Goal: Find contact information: Find contact information

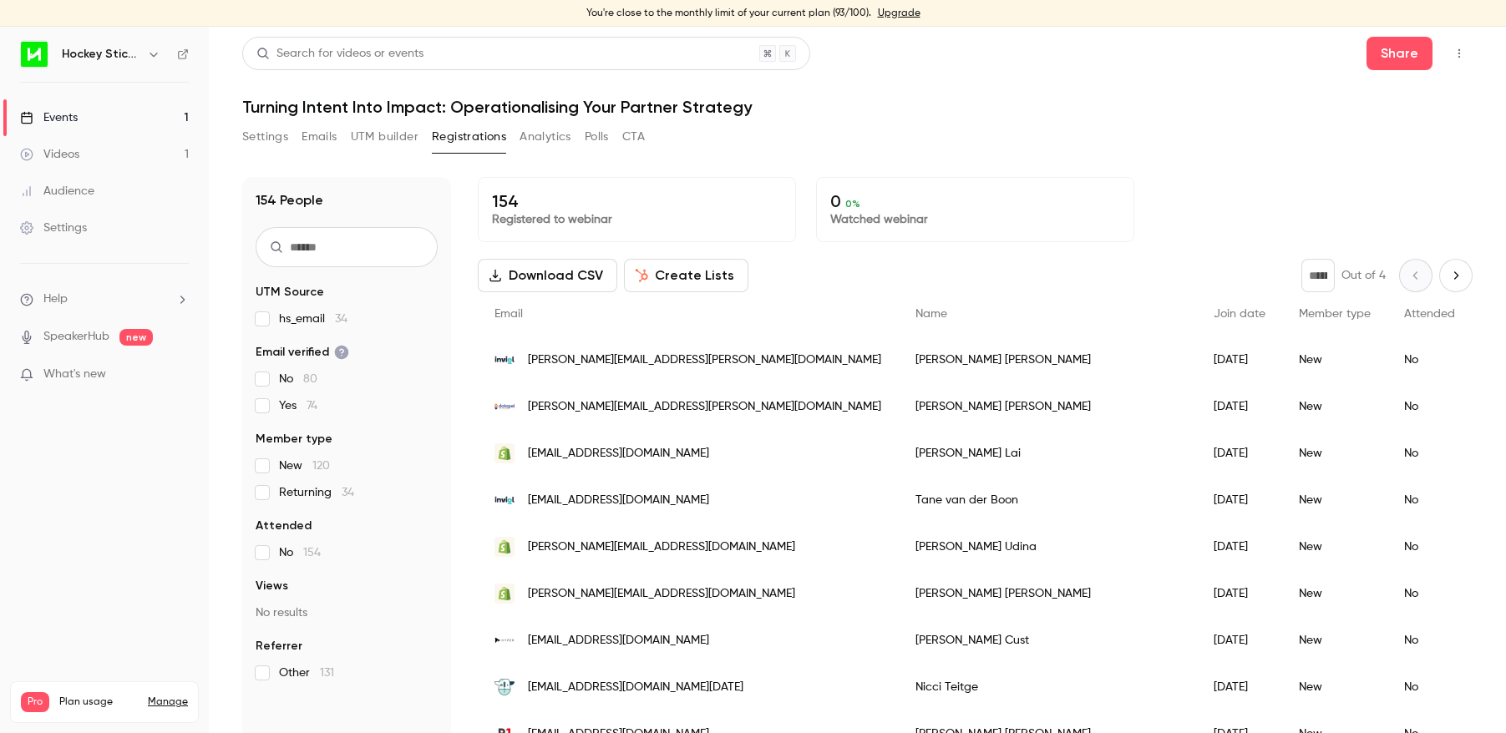
click at [894, 12] on link "Upgrade" at bounding box center [899, 13] width 43 height 13
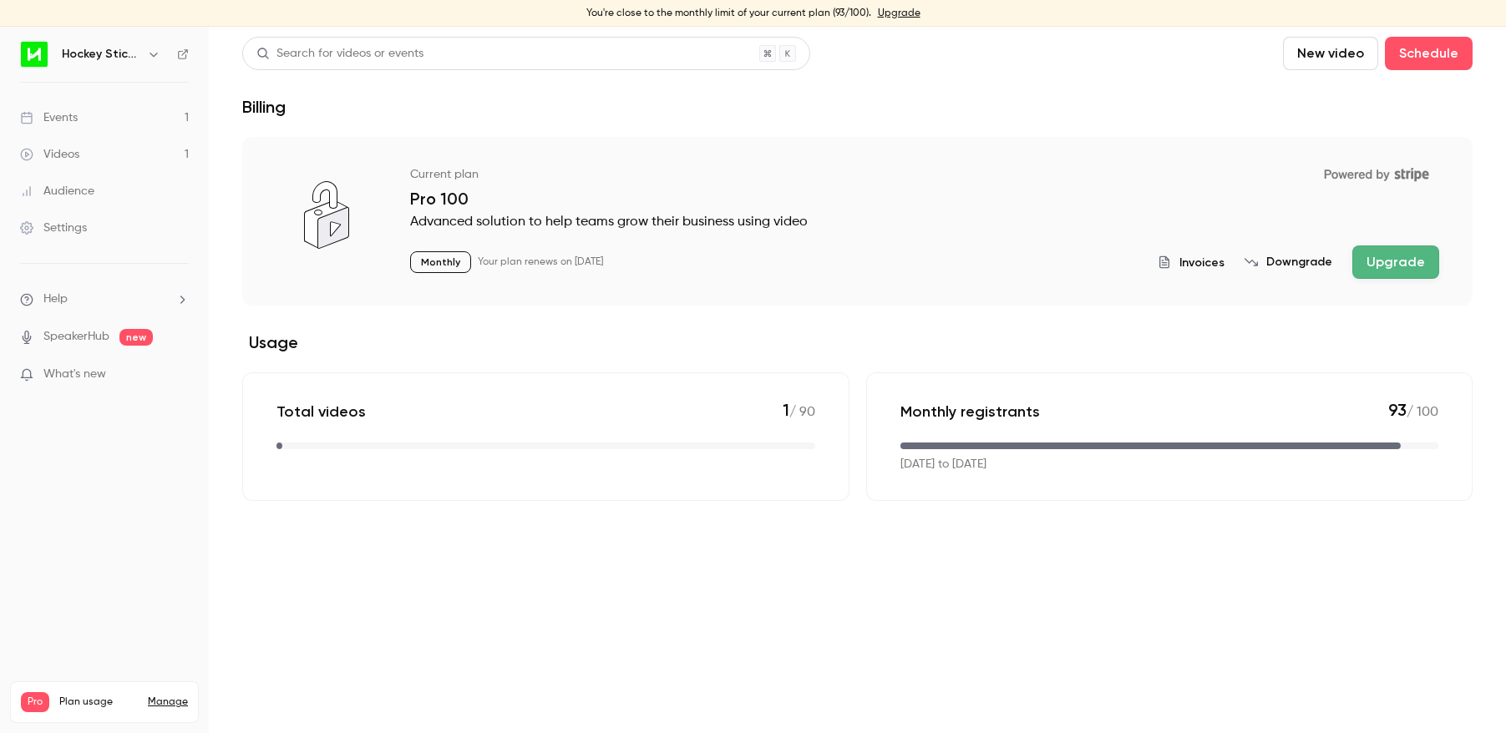
click at [1378, 265] on button "Upgrade" at bounding box center [1395, 262] width 87 height 33
click at [64, 287] on ul "Help SpeakerHub new What's new" at bounding box center [104, 338] width 209 height 149
click at [62, 301] on span "Help" at bounding box center [55, 300] width 24 height 18
click at [261, 331] on span "Help center" at bounding box center [261, 332] width 63 height 18
click at [893, 13] on link "Upgrade" at bounding box center [899, 13] width 43 height 13
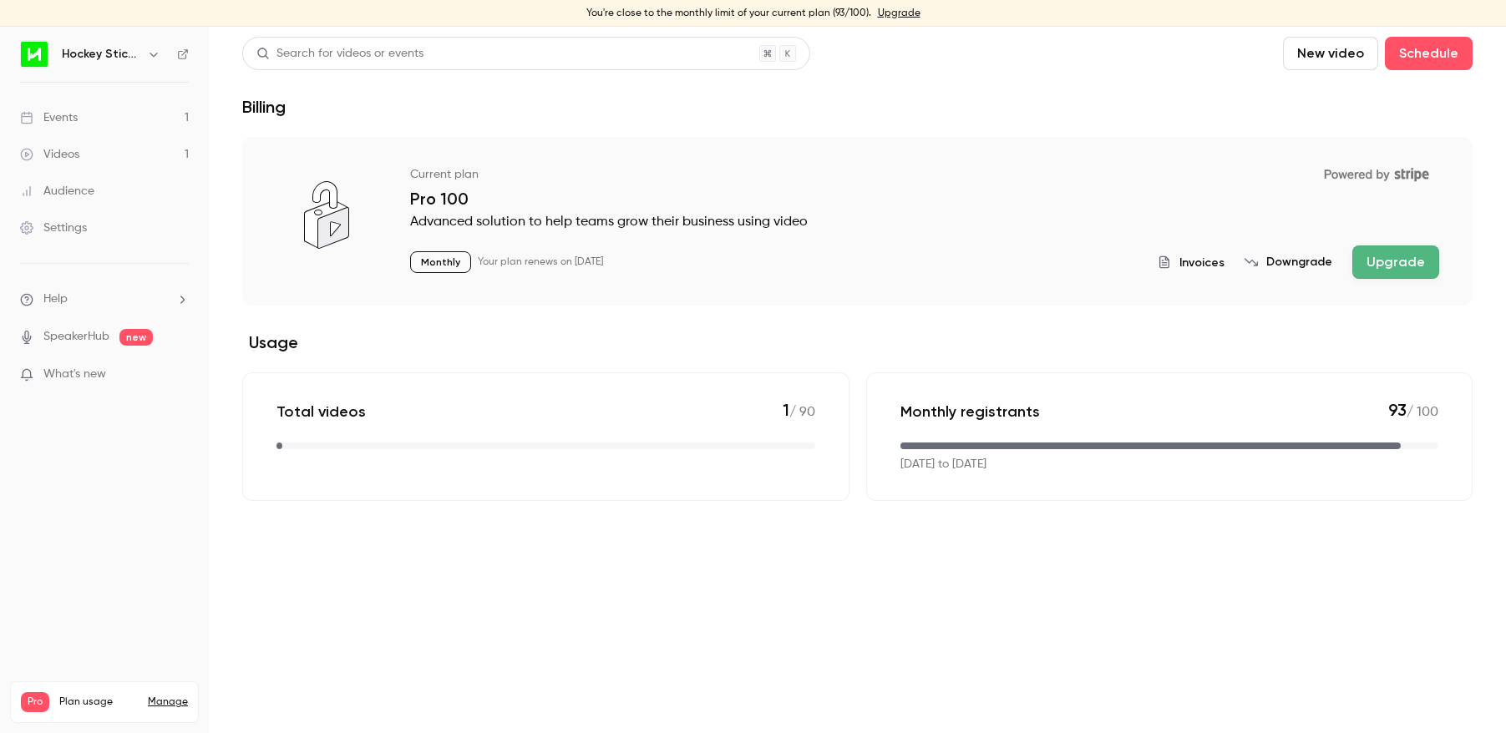
click at [1400, 264] on button "Upgrade" at bounding box center [1395, 262] width 87 height 33
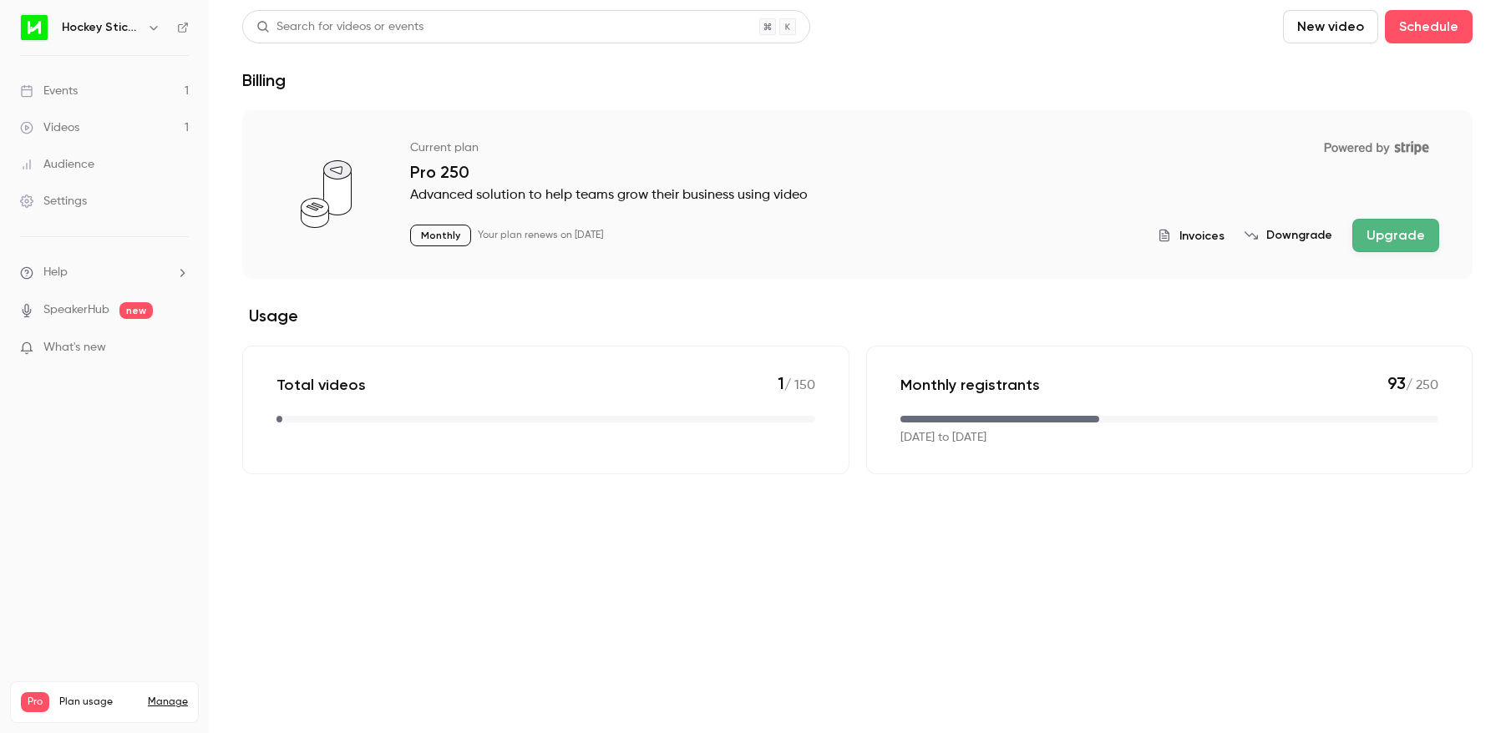
click at [63, 85] on div "Events" at bounding box center [49, 91] width 58 height 17
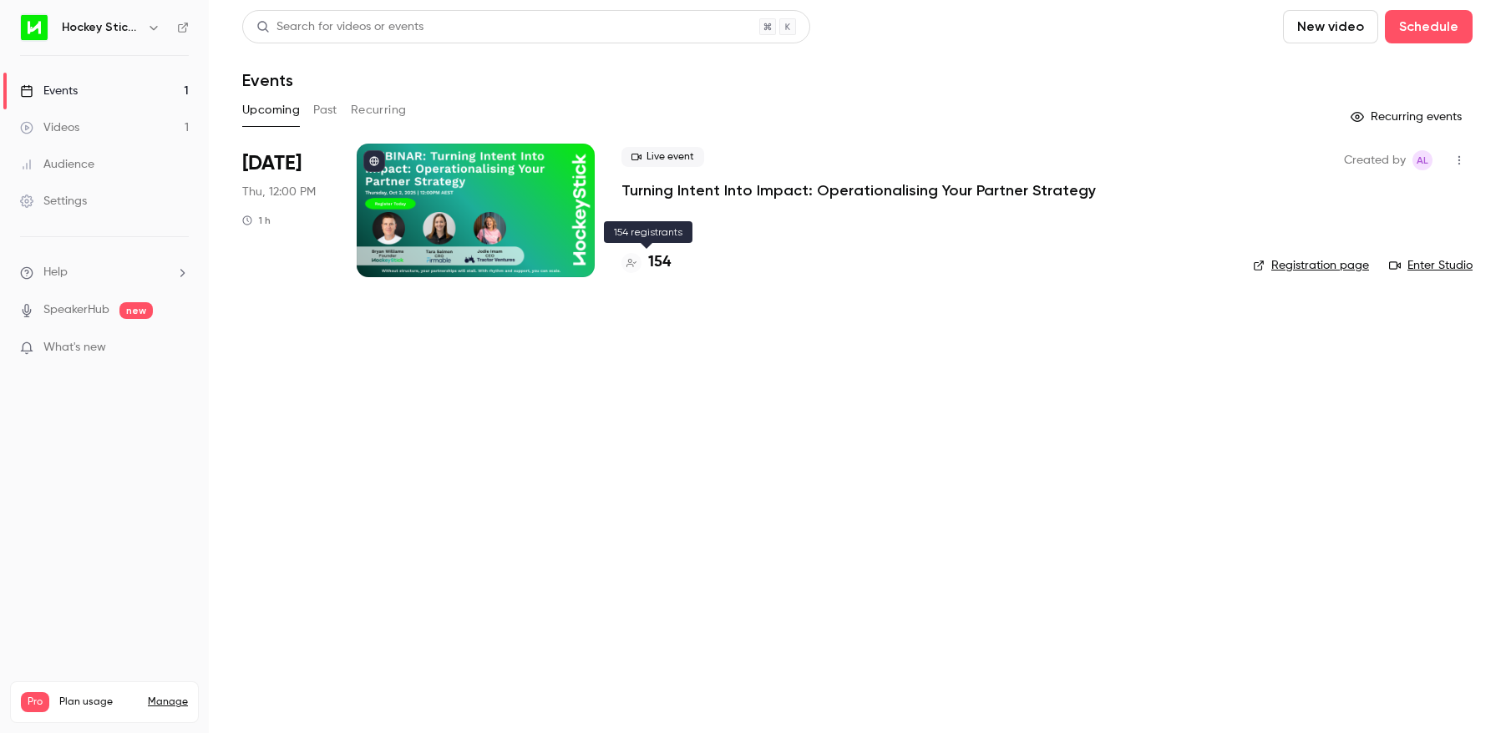
click at [664, 262] on h4 "154" at bounding box center [659, 262] width 23 height 23
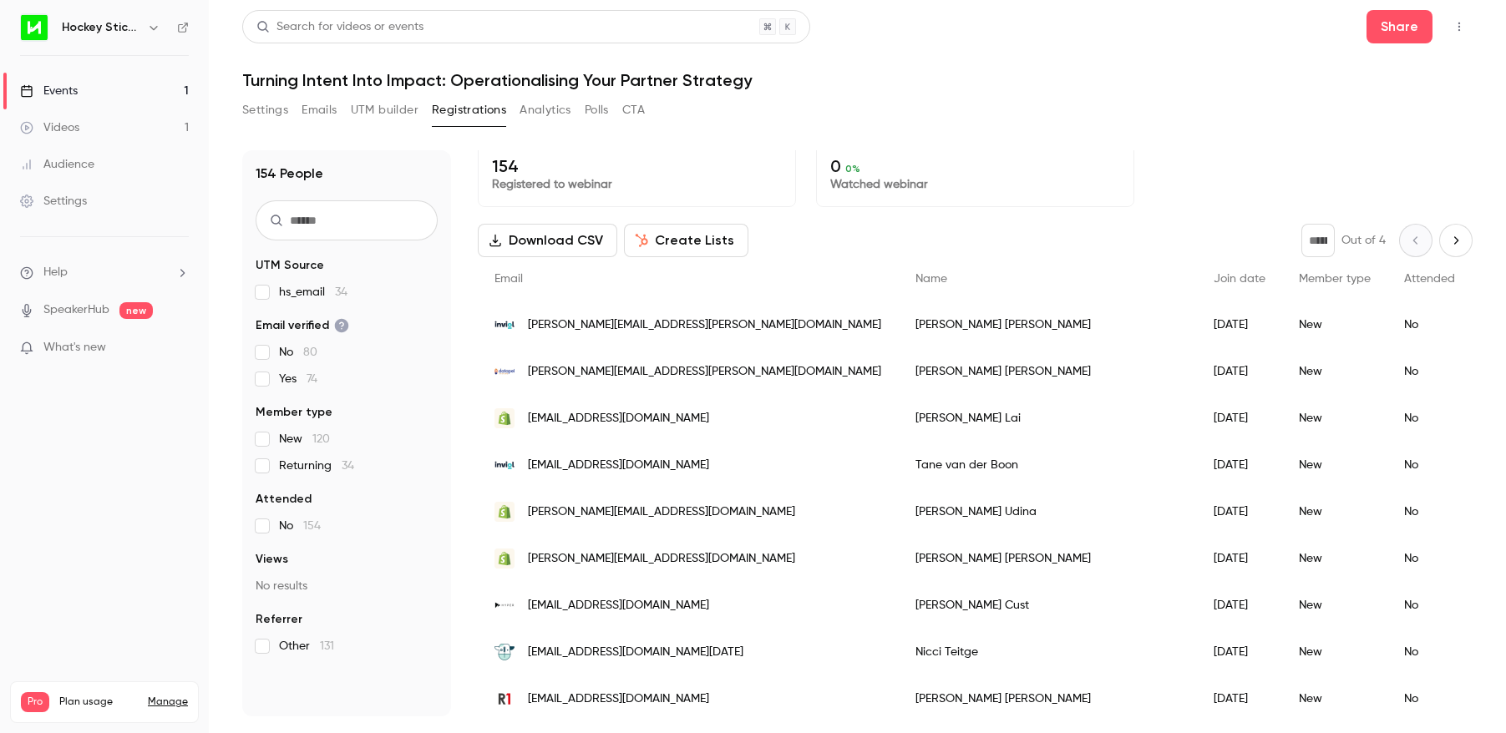
scroll to position [14, 0]
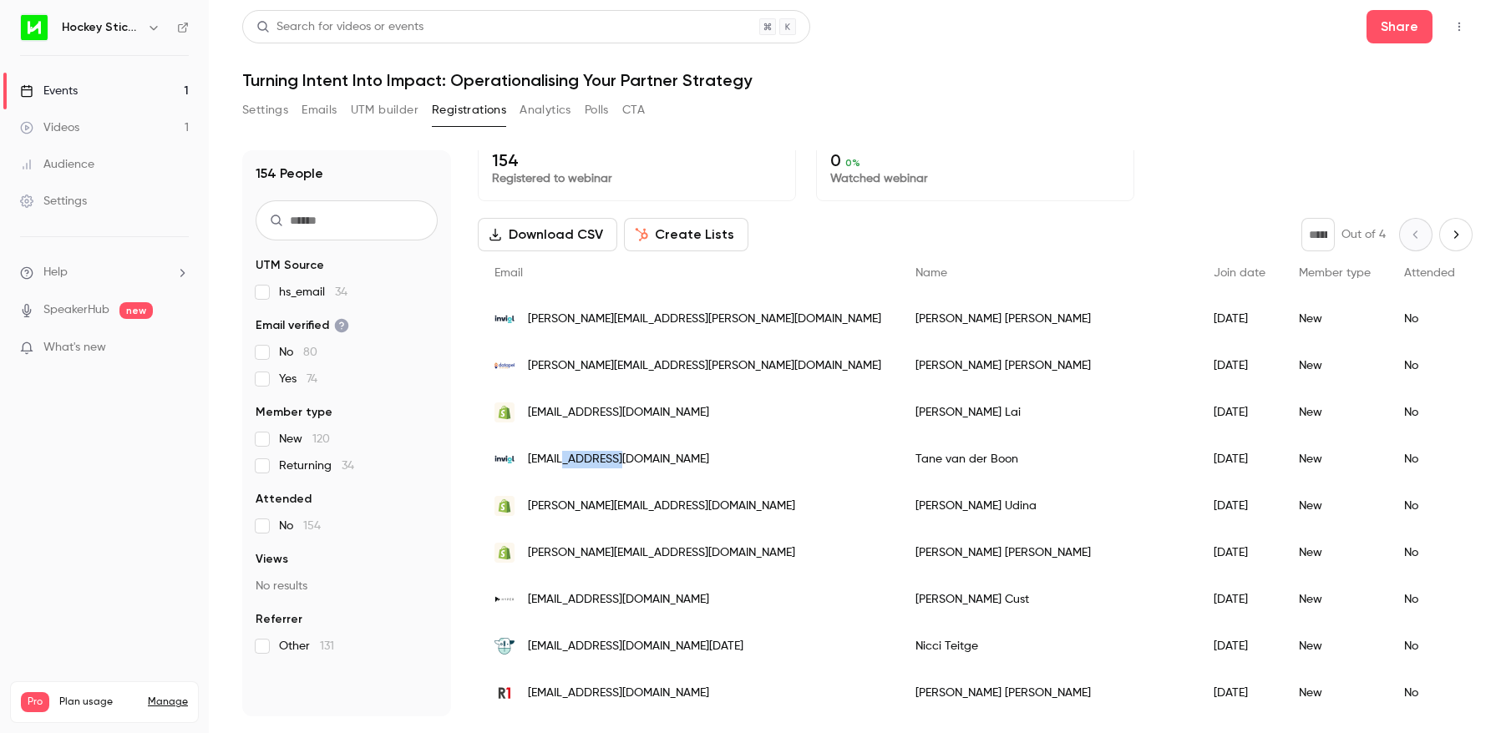
drag, startPoint x: 620, startPoint y: 464, endPoint x: 564, endPoint y: 459, distance: 57.0
click at [564, 459] on div "[EMAIL_ADDRESS][DOMAIN_NAME]" at bounding box center [688, 459] width 421 height 47
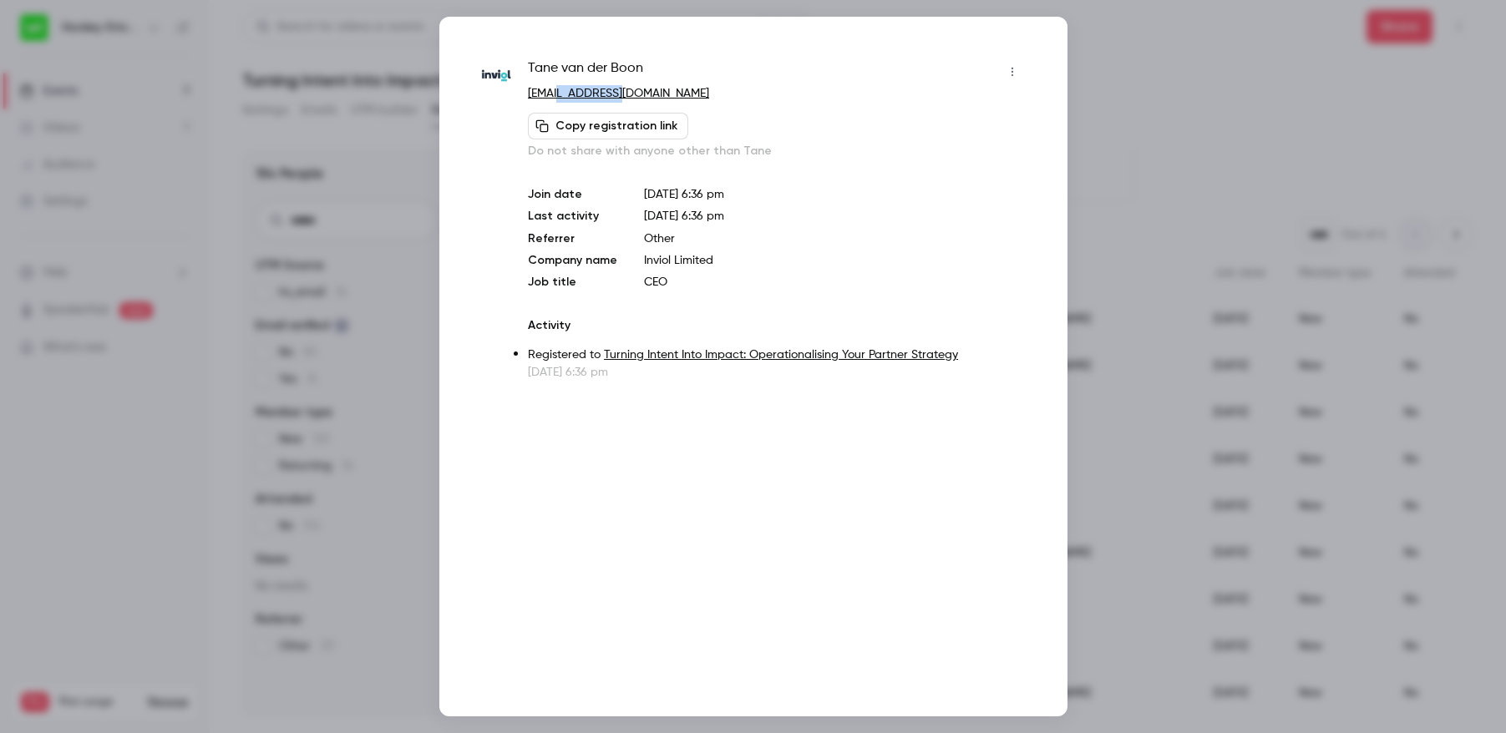
drag, startPoint x: 635, startPoint y: 99, endPoint x: 559, endPoint y: 94, distance: 76.1
click at [559, 94] on p "[EMAIL_ADDRESS][DOMAIN_NAME]" at bounding box center [776, 94] width 497 height 18
copy link "[DOMAIN_NAME]"
click at [1199, 124] on div at bounding box center [753, 366] width 1506 height 733
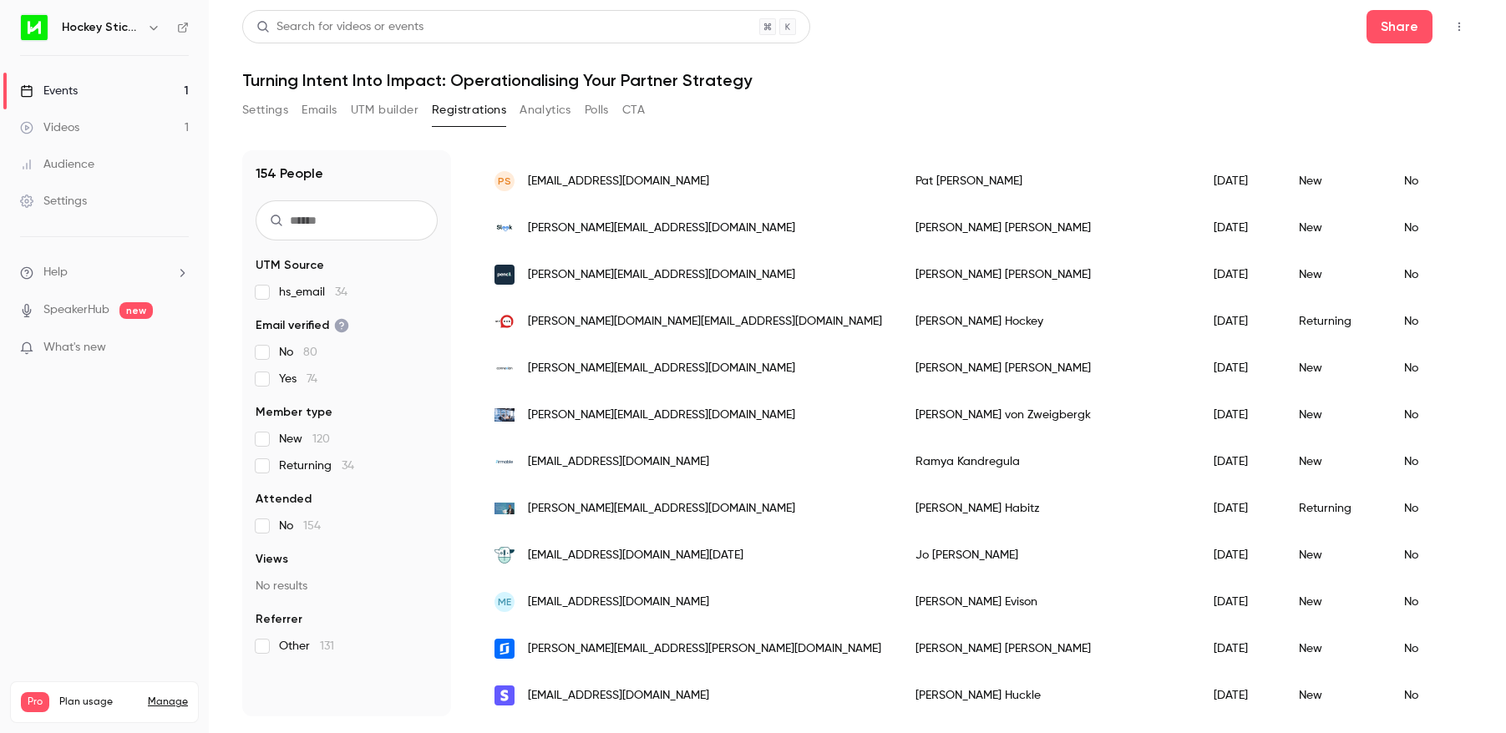
scroll to position [1932, 0]
